Goal: Task Accomplishment & Management: Manage account settings

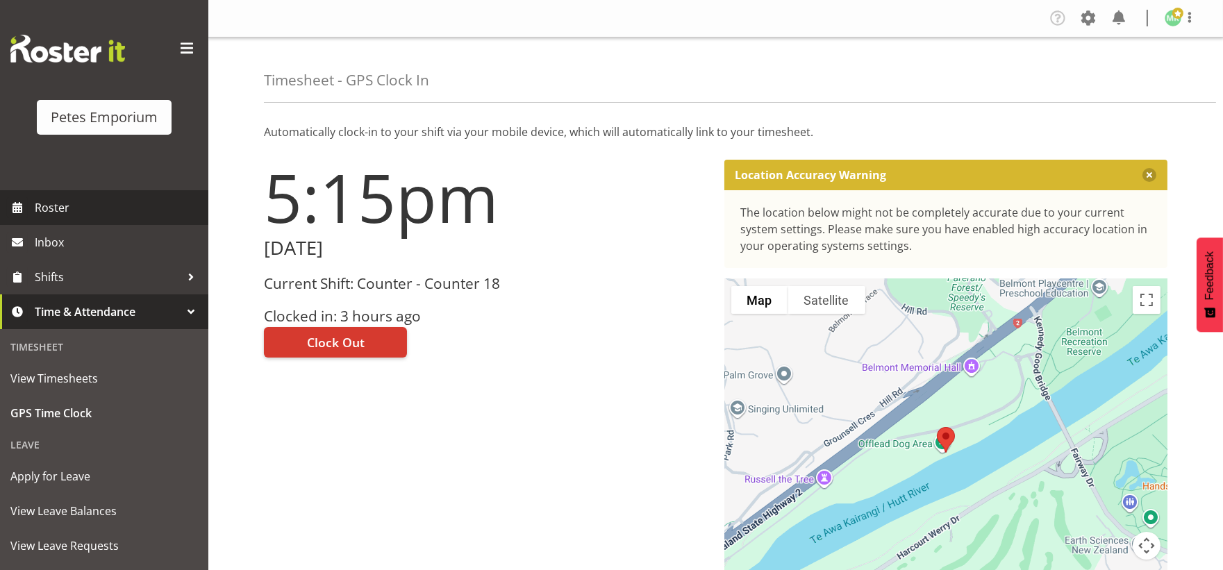
click at [114, 207] on span "Roster" at bounding box center [118, 207] width 167 height 21
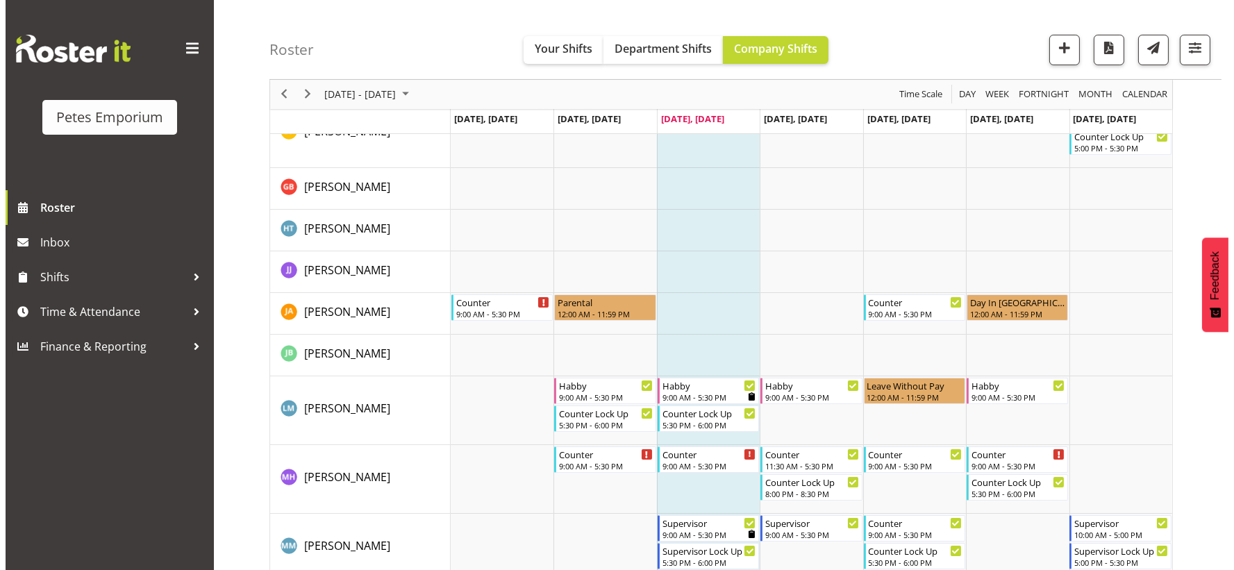
scroll to position [695, 0]
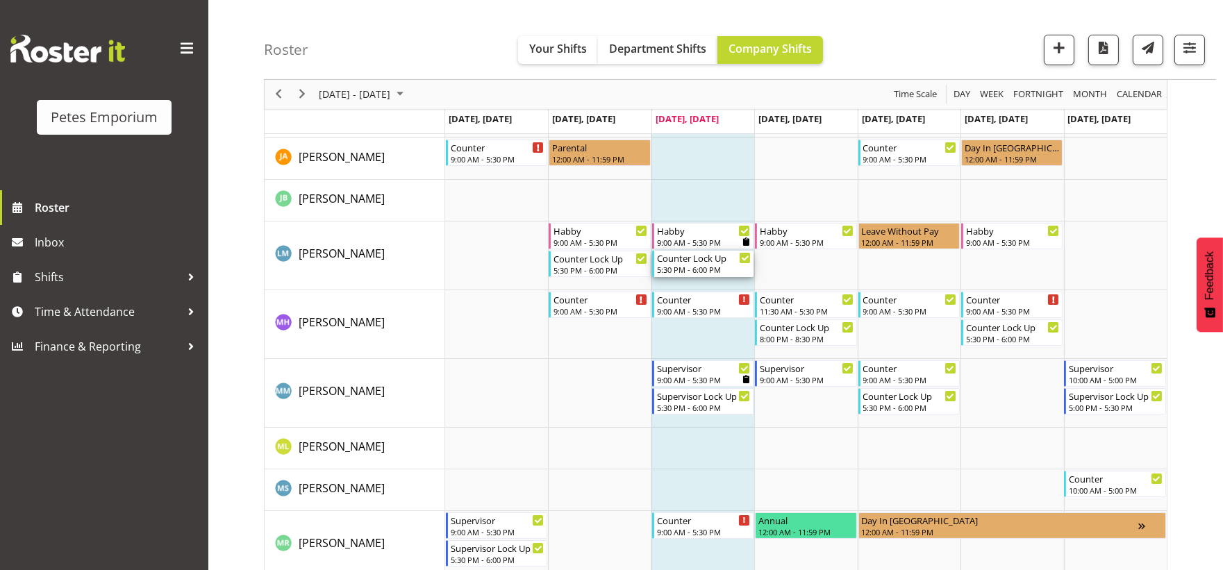
click at [692, 265] on div "5:30 PM - 6:00 PM" at bounding box center [704, 269] width 94 height 11
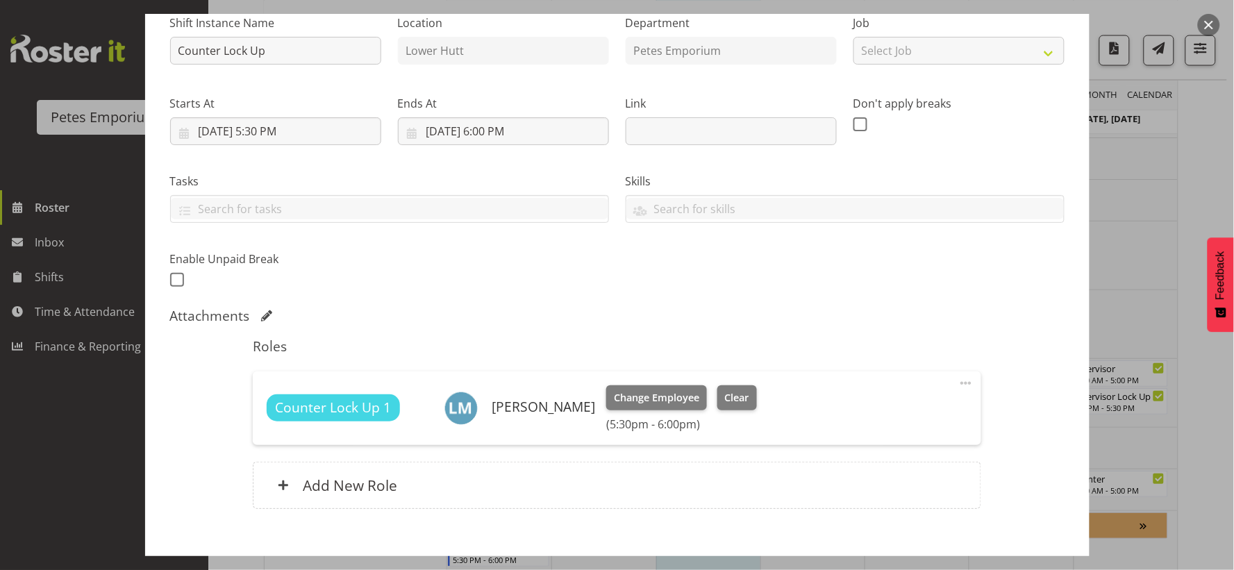
scroll to position [147, 0]
click at [631, 394] on span "Change Employee" at bounding box center [656, 398] width 85 height 15
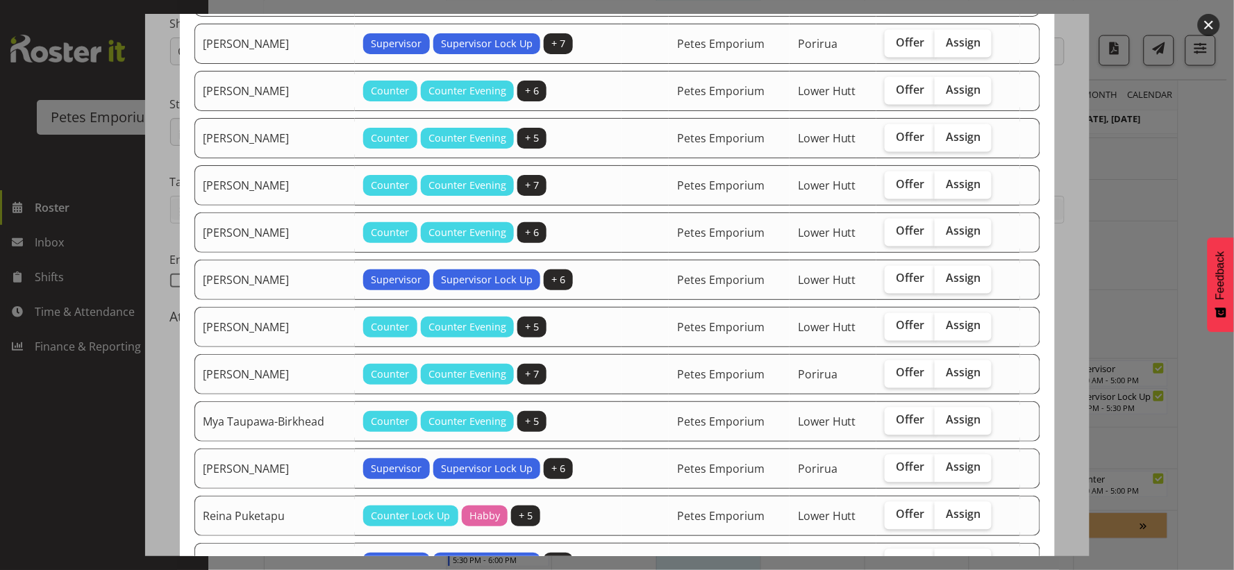
scroll to position [617, 0]
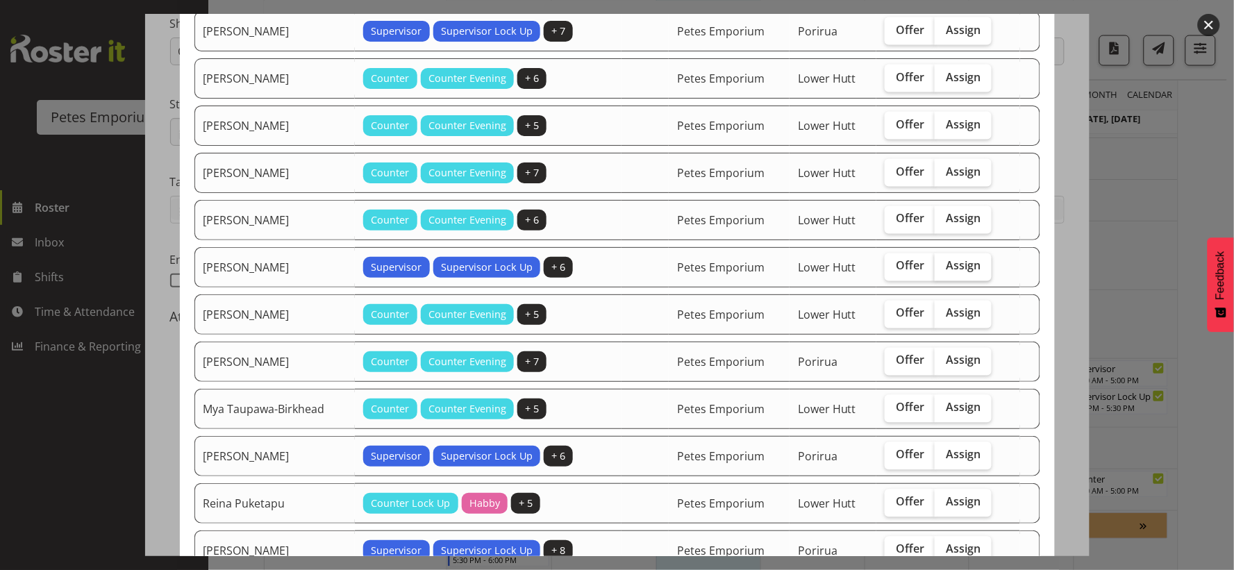
click at [946, 268] on span "Assign" at bounding box center [963, 266] width 35 height 14
click at [940, 268] on input "Assign" at bounding box center [939, 266] width 9 height 9
checkbox input "true"
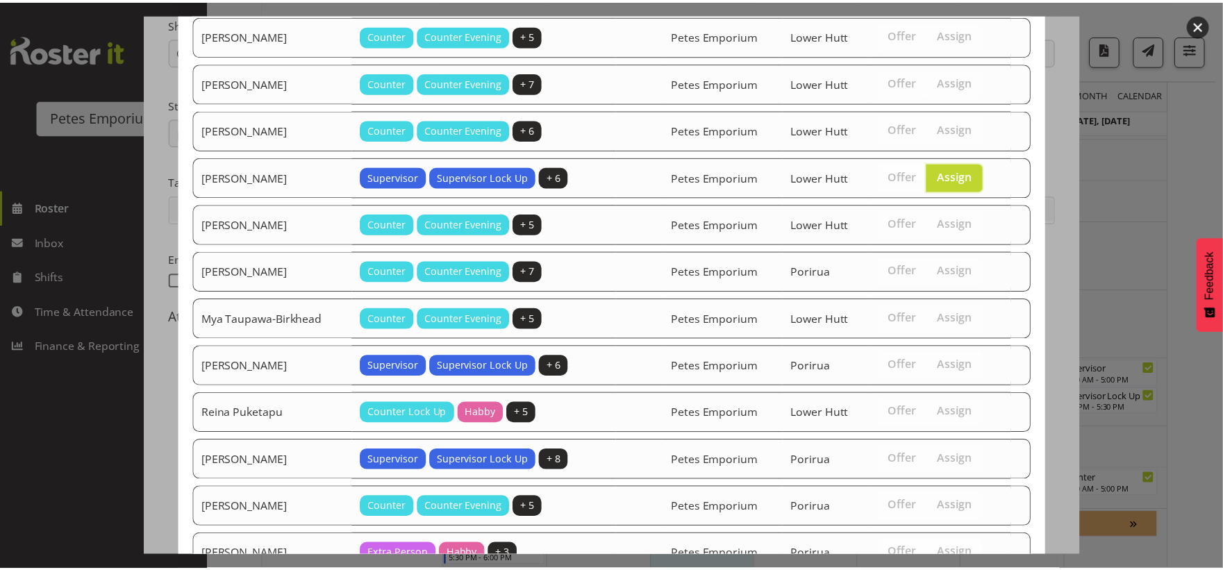
scroll to position [911, 0]
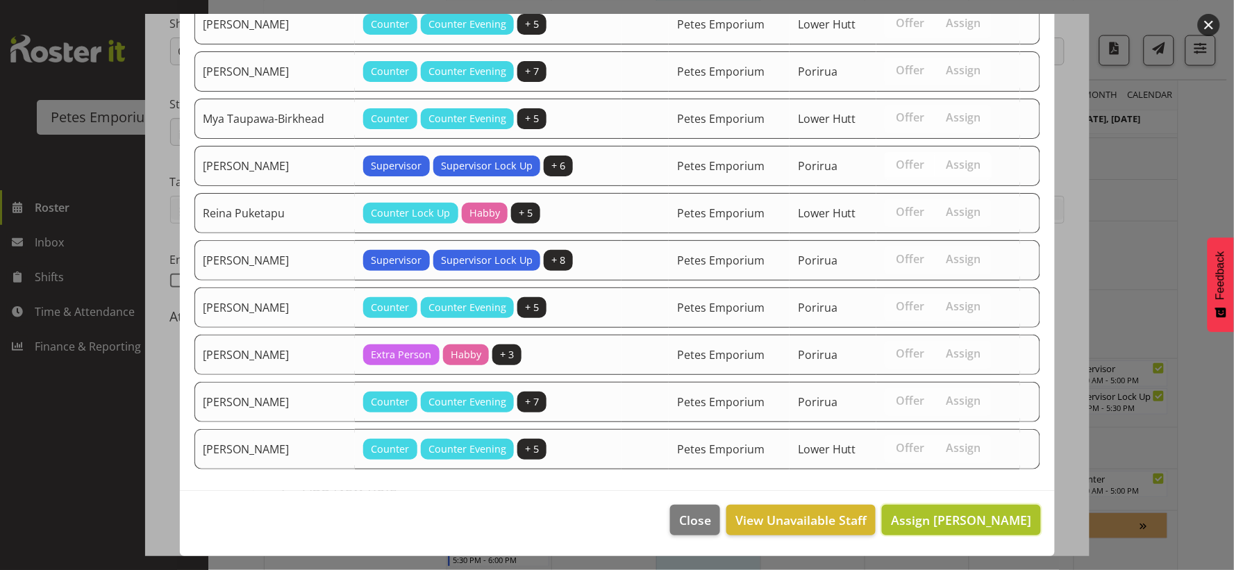
click at [959, 520] on span "Assign Melanie Richardson" at bounding box center [961, 520] width 140 height 17
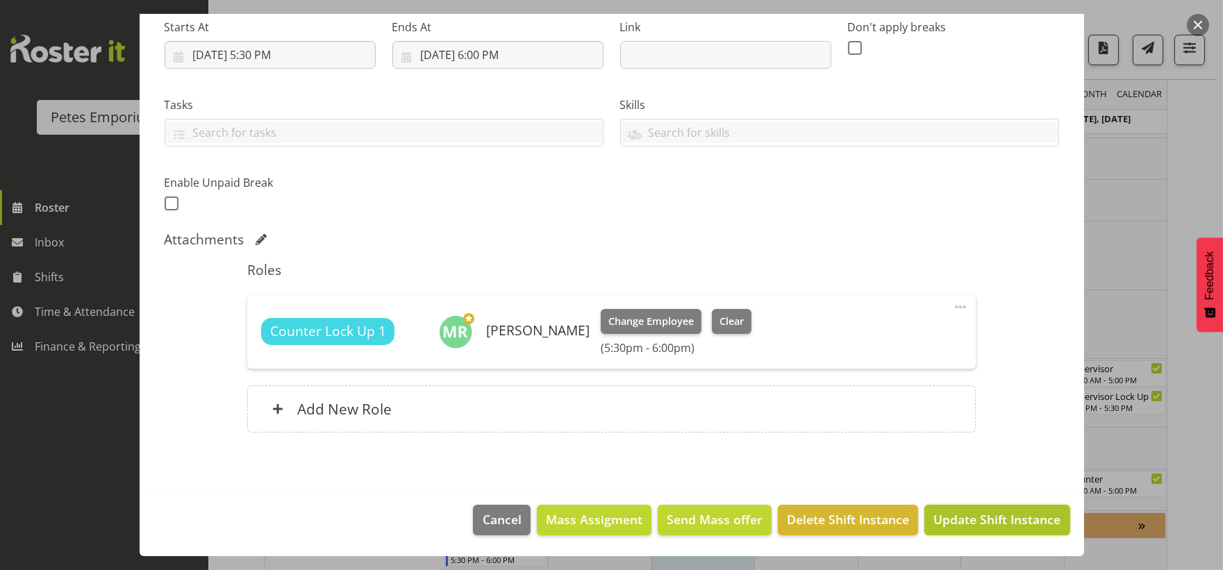
click at [957, 513] on span "Update Shift Instance" at bounding box center [997, 520] width 127 height 18
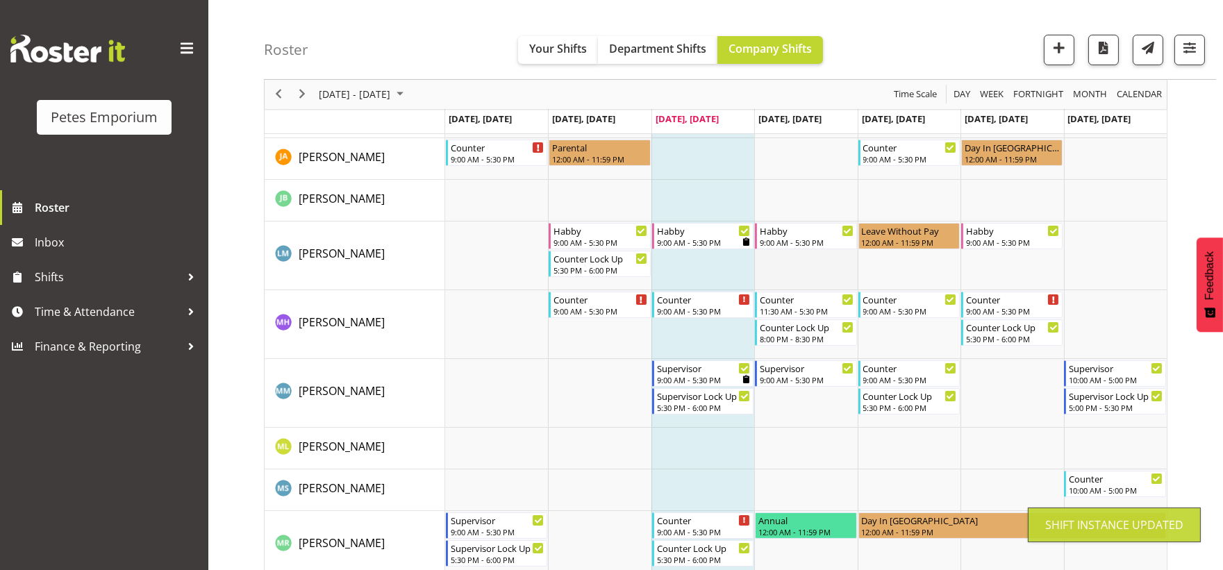
scroll to position [748, 0]
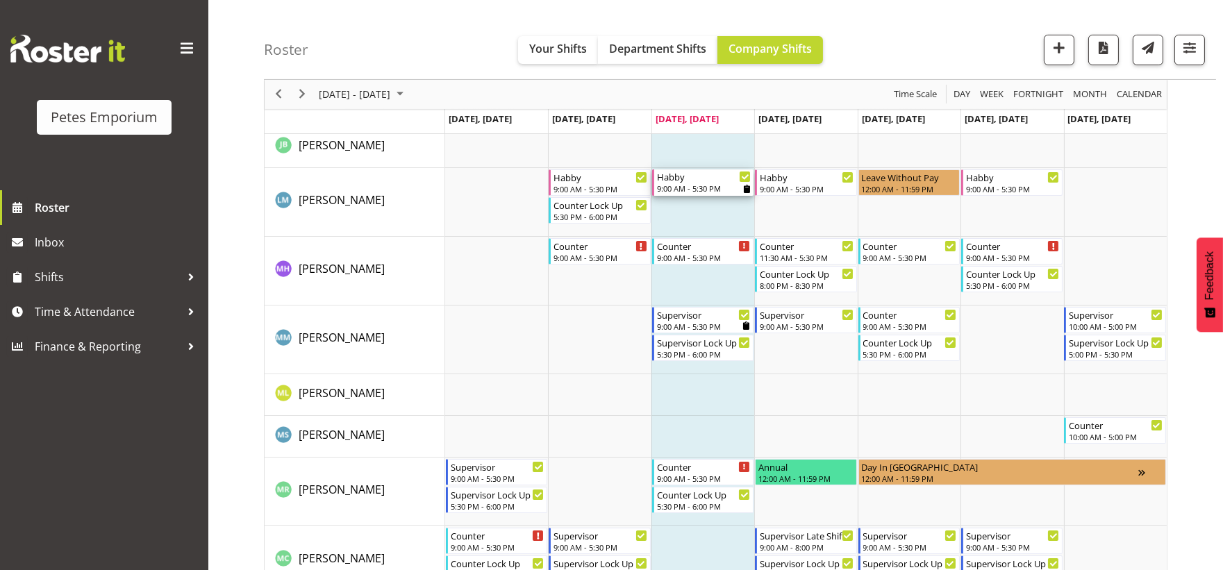
click at [718, 189] on div "9:00 AM - 5:30 PM" at bounding box center [704, 188] width 94 height 11
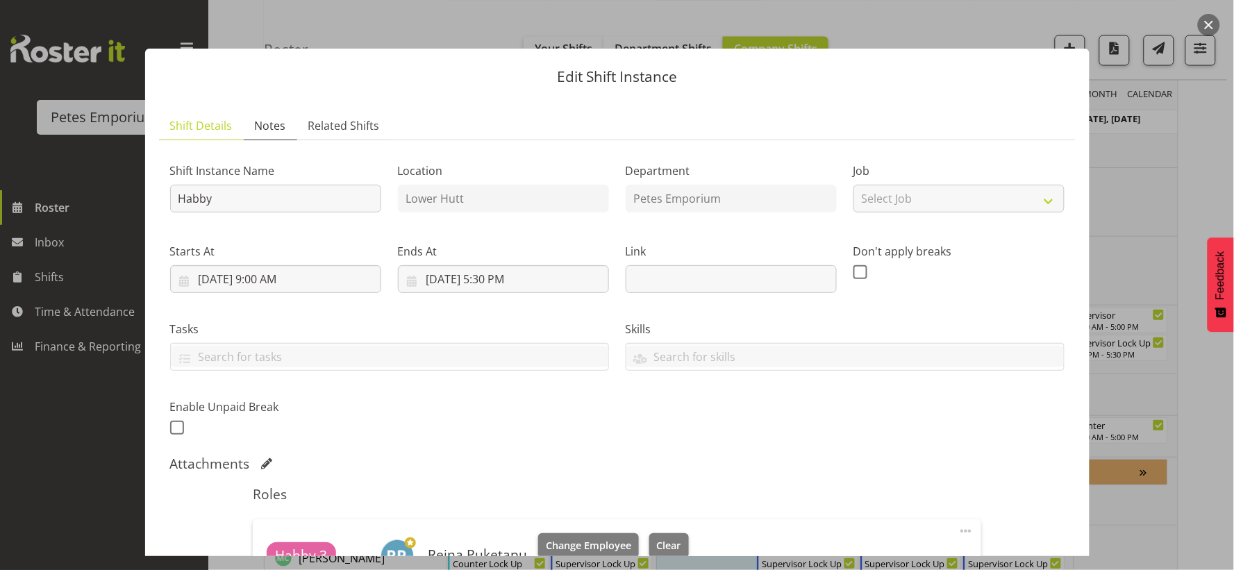
click at [275, 127] on span "Notes" at bounding box center [270, 125] width 31 height 17
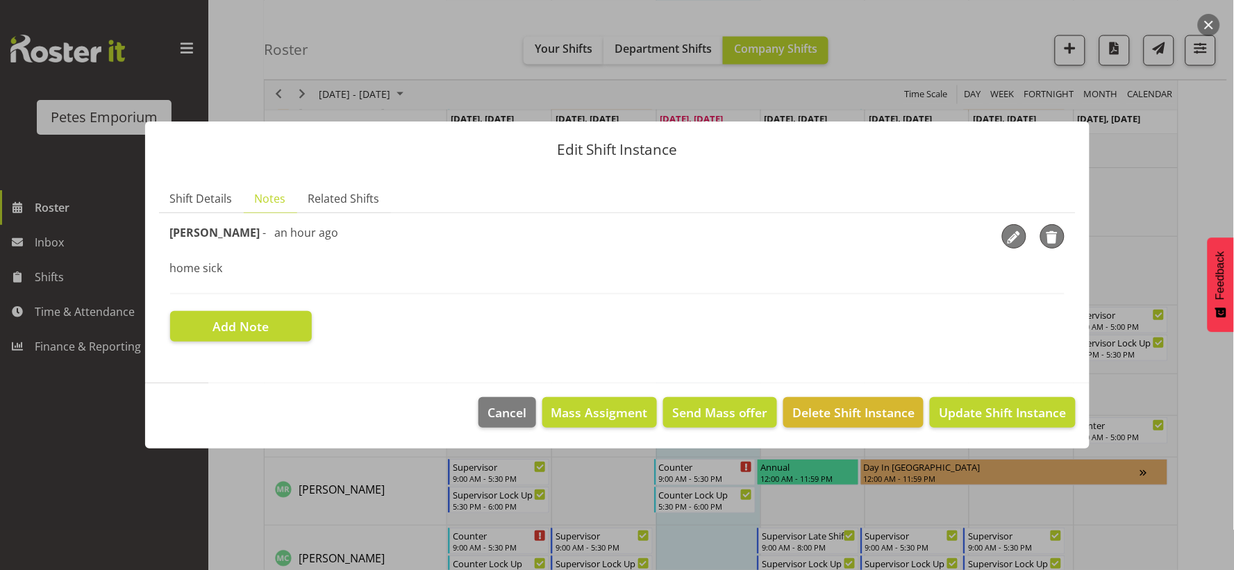
click at [1211, 24] on button "button" at bounding box center [1209, 25] width 22 height 22
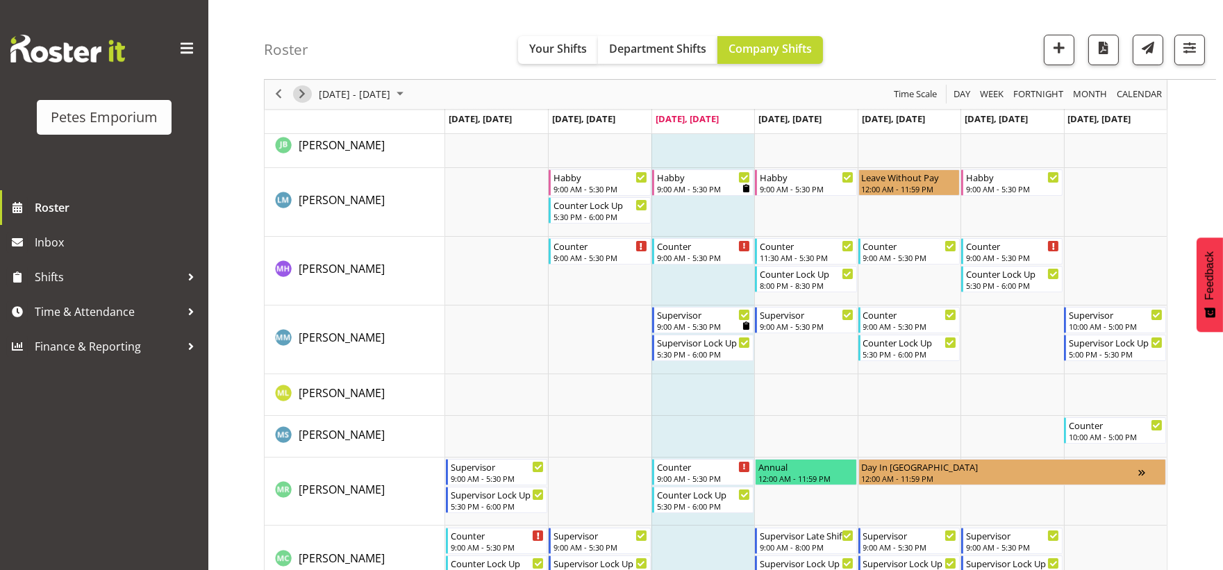
click at [300, 92] on span "Next" at bounding box center [302, 94] width 17 height 17
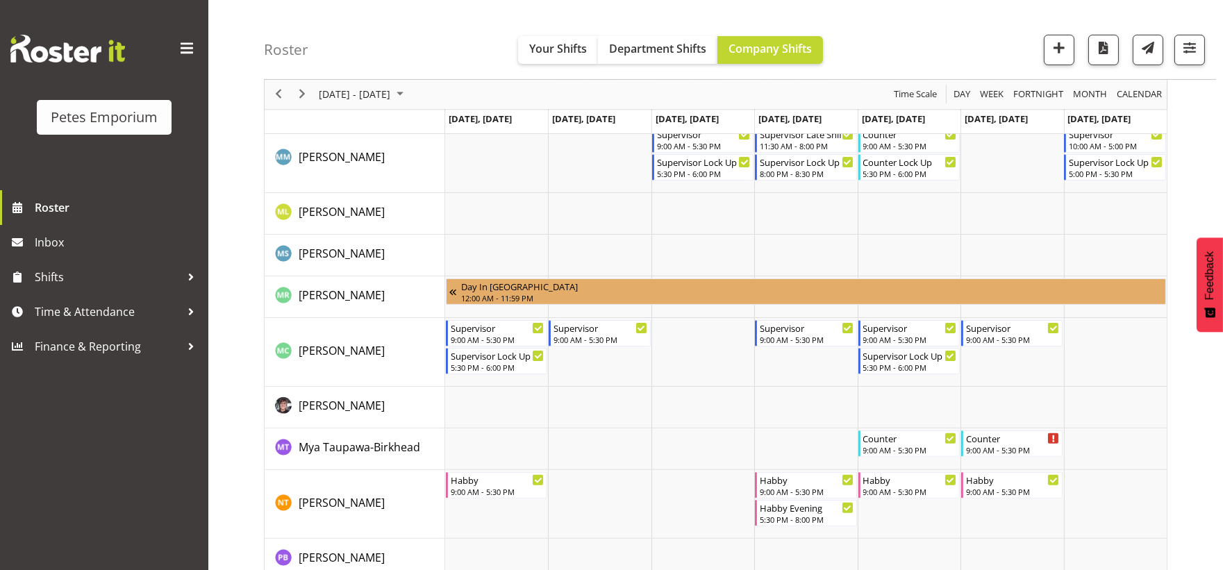
scroll to position [1003, 0]
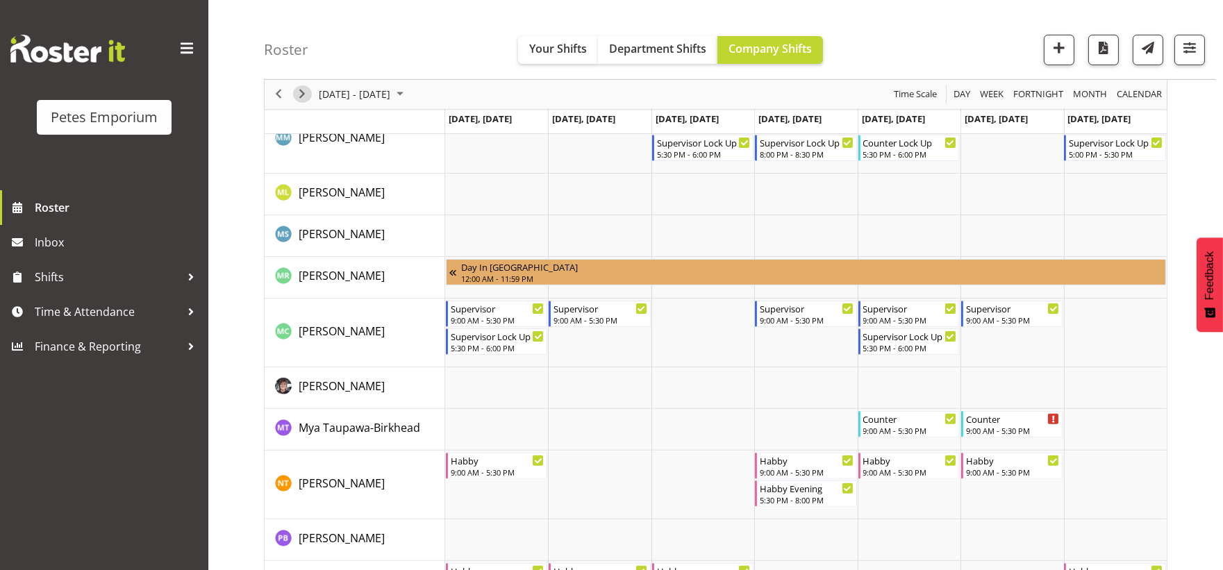
click at [304, 94] on span "Next" at bounding box center [302, 94] width 17 height 17
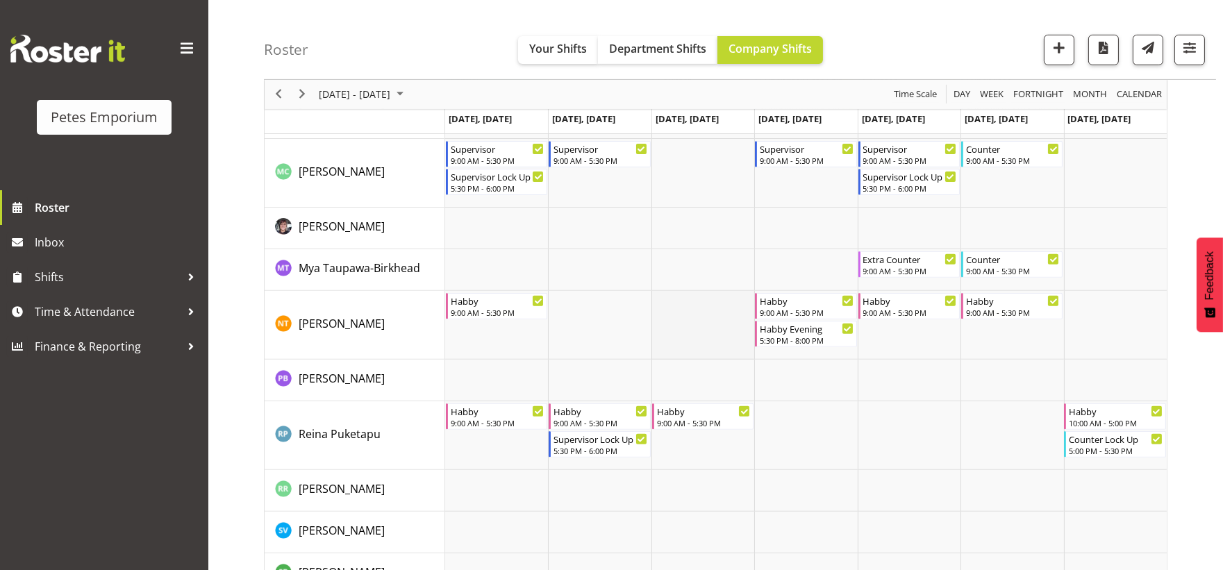
scroll to position [946, 0]
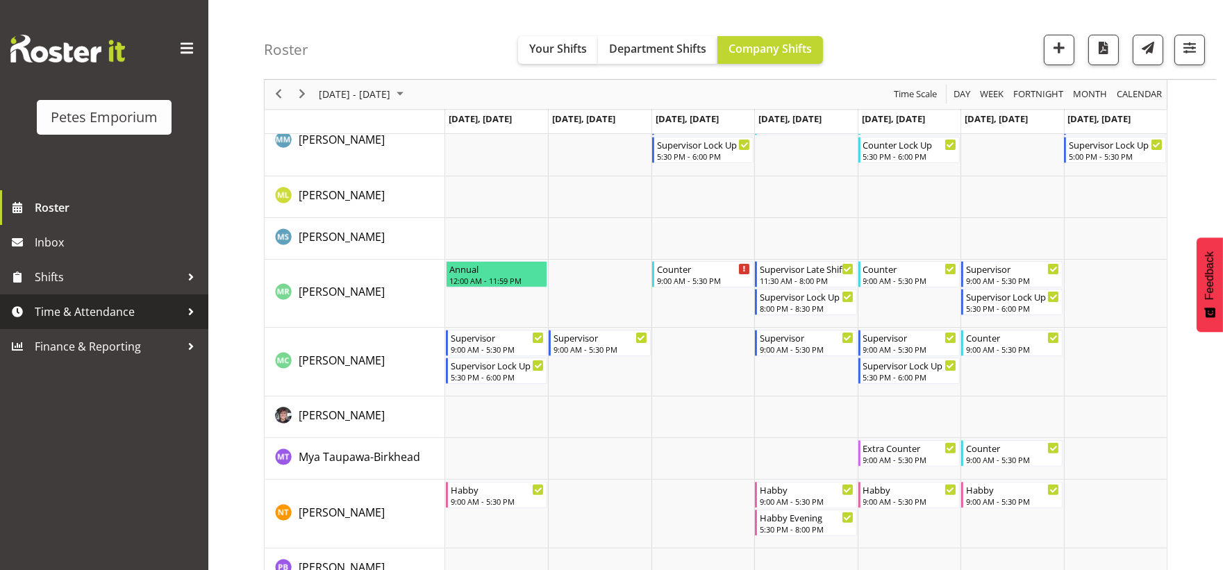
click at [101, 315] on span "Time & Attendance" at bounding box center [108, 311] width 146 height 21
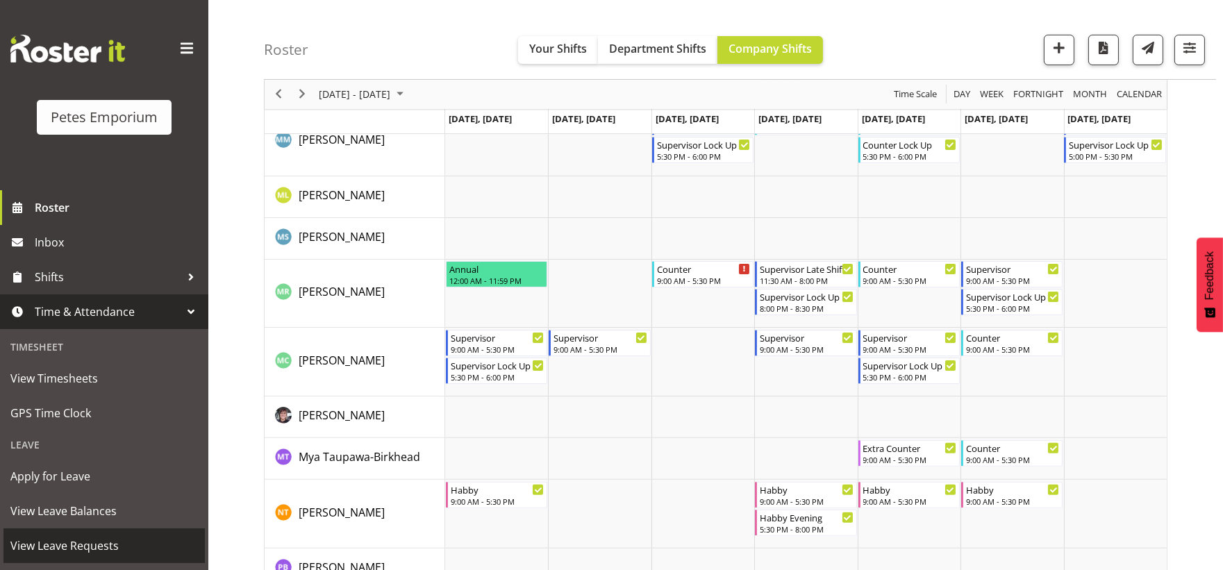
click at [72, 545] on span "View Leave Requests" at bounding box center [104, 546] width 188 height 21
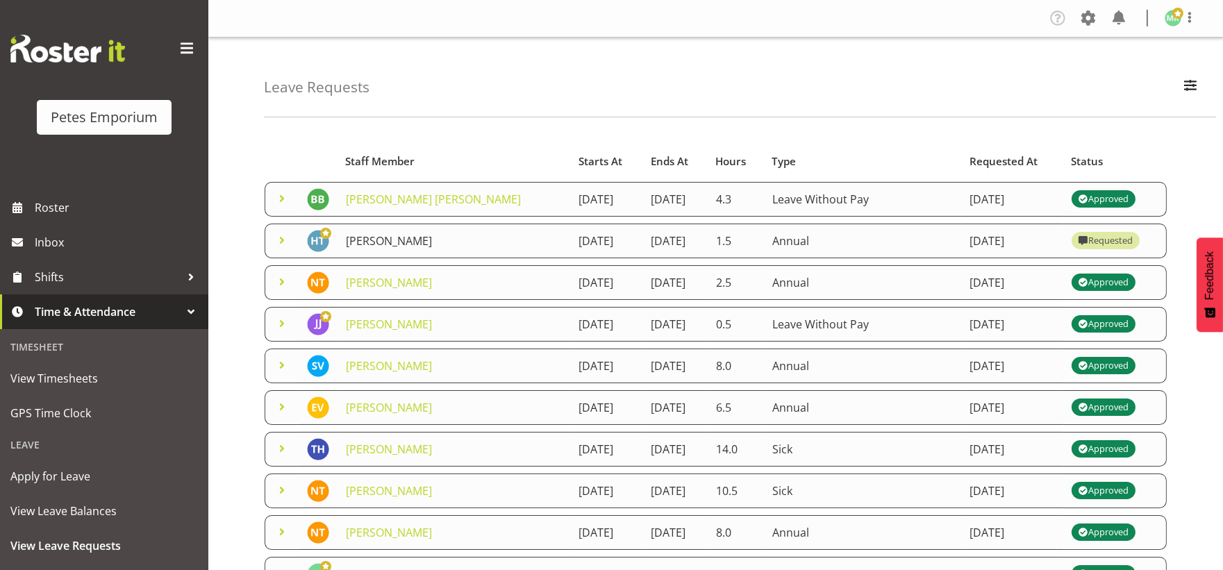
click at [408, 239] on link "Helena Tomlin" at bounding box center [389, 240] width 86 height 15
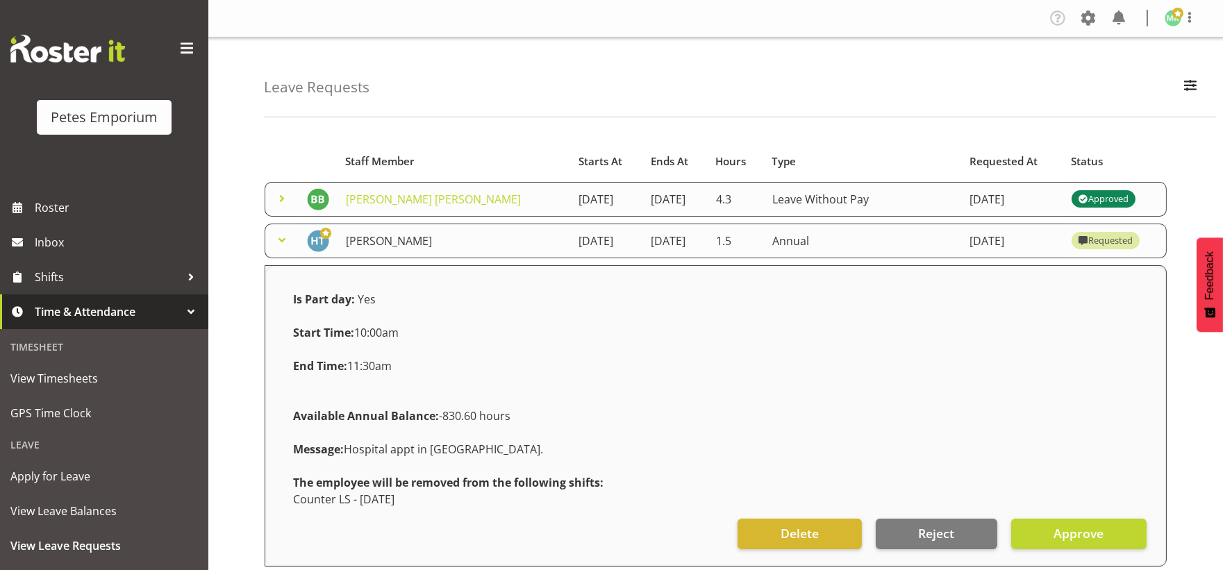
click at [413, 239] on link "Helena Tomlin" at bounding box center [389, 240] width 86 height 15
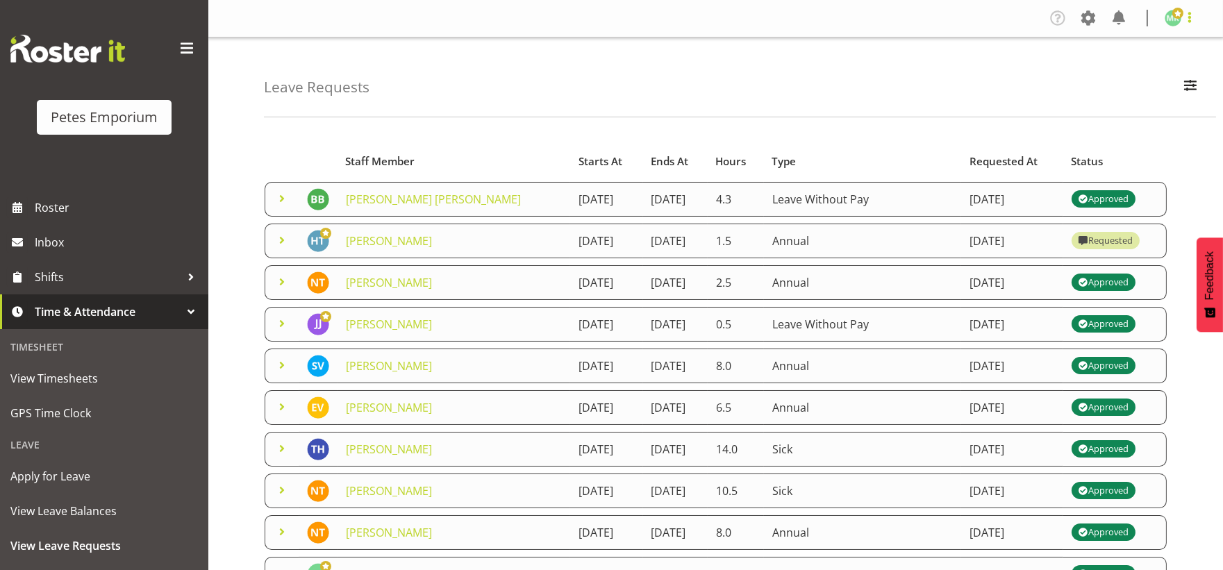
click at [1182, 19] on span at bounding box center [1190, 17] width 17 height 17
click at [1098, 75] on link "Log Out" at bounding box center [1131, 72] width 133 height 25
